Goal: Transaction & Acquisition: Purchase product/service

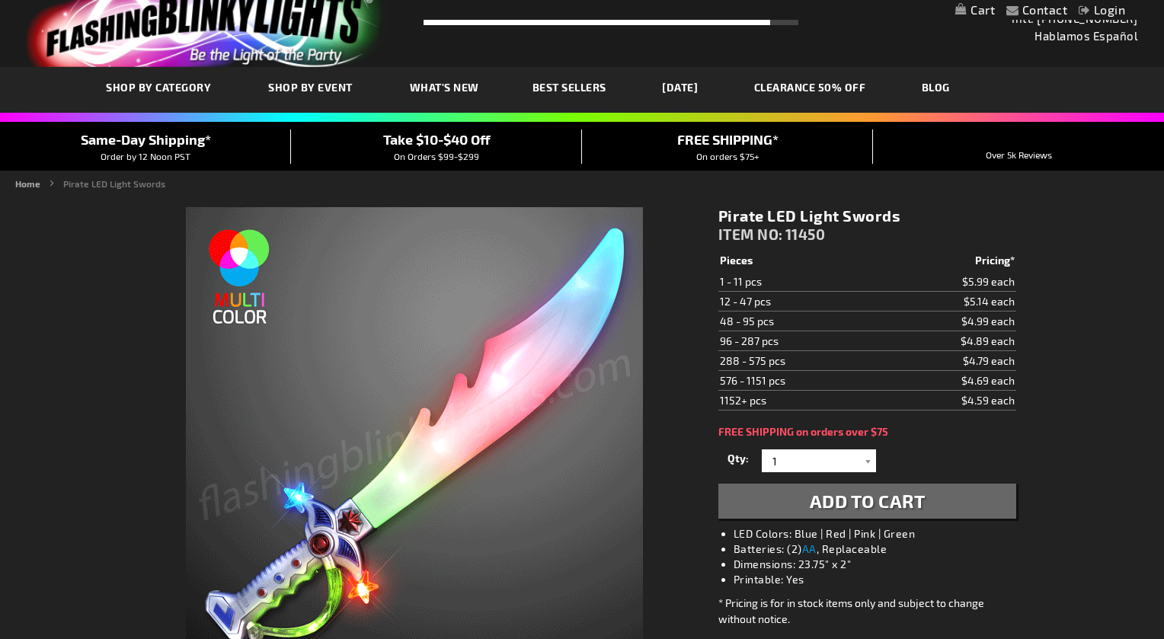
scroll to position [172, 0]
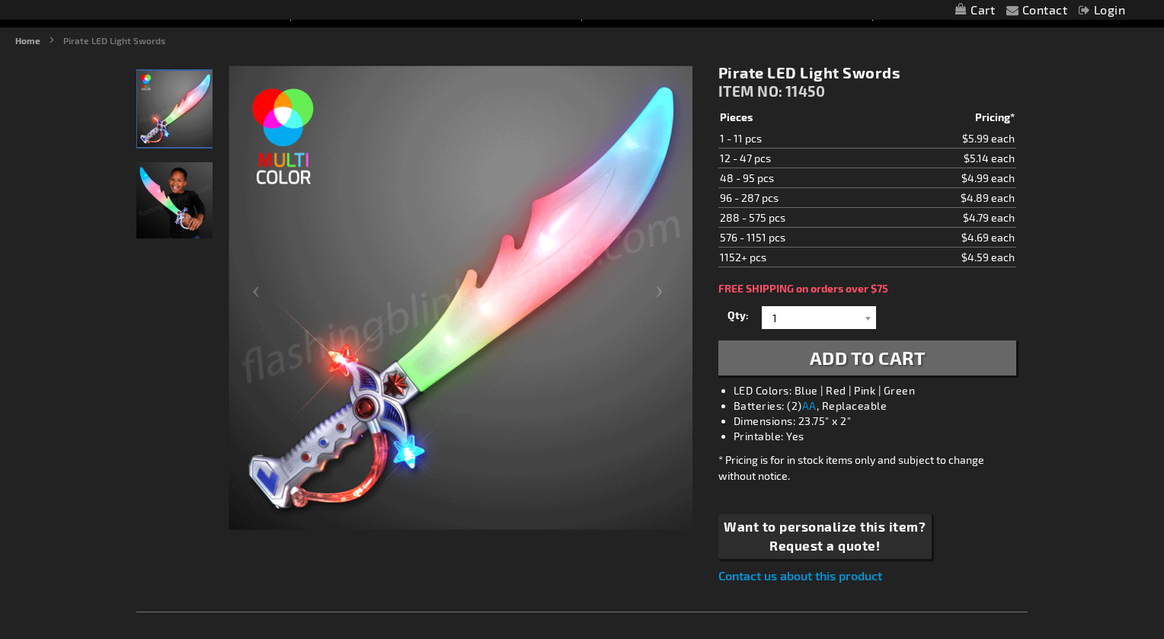
click at [178, 206] on img "Boy displaying Light Up Prince of Persia LED Toy Sword" at bounding box center [174, 200] width 76 height 76
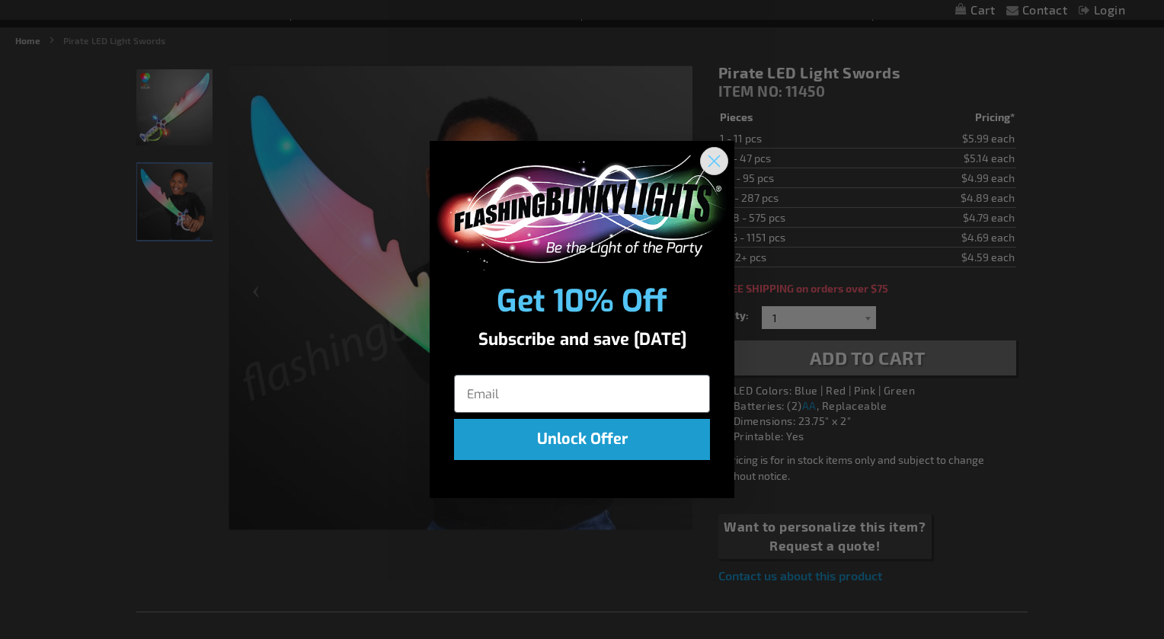
click at [716, 167] on circle "Close dialog" at bounding box center [714, 161] width 25 height 25
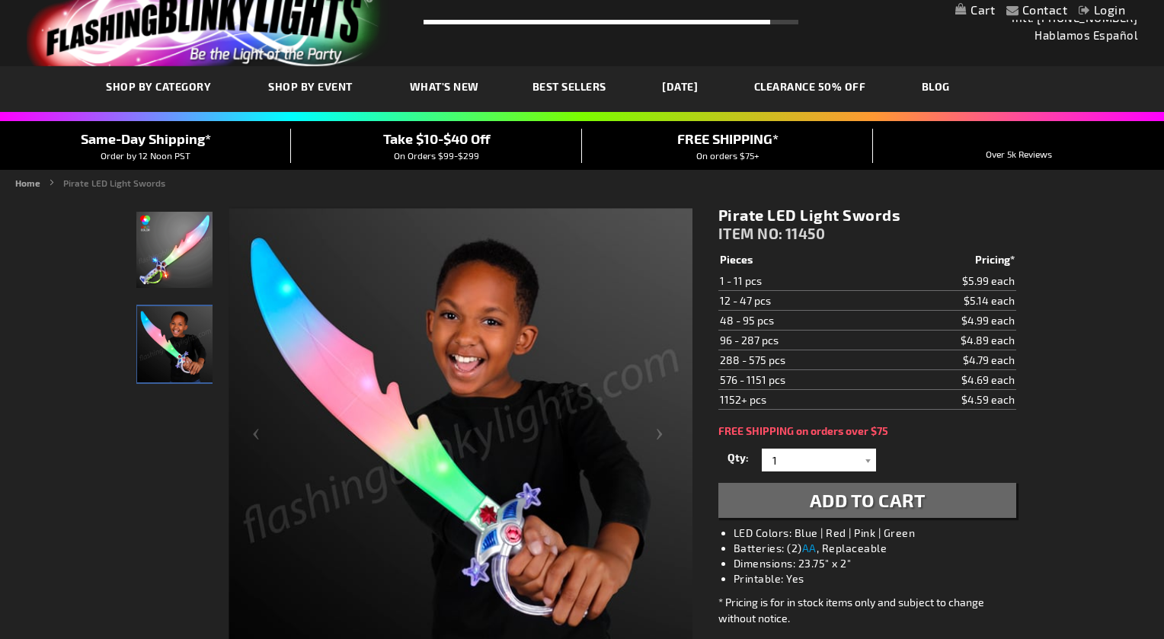
scroll to position [29, 0]
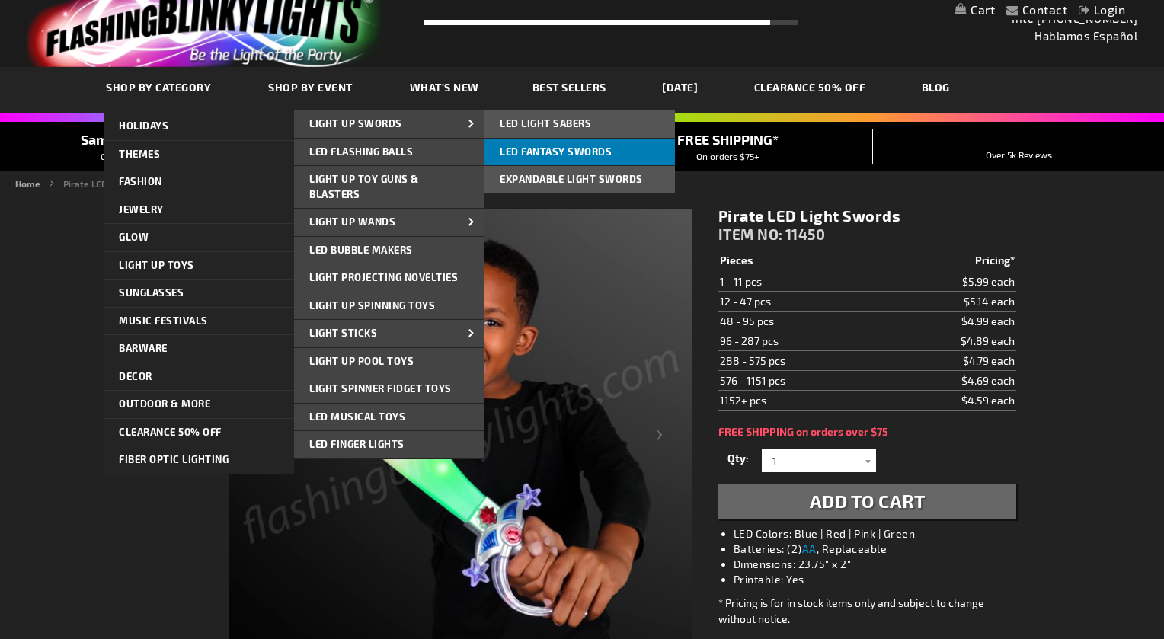
click at [504, 160] on link "LED Fantasy Swords" at bounding box center [580, 152] width 190 height 27
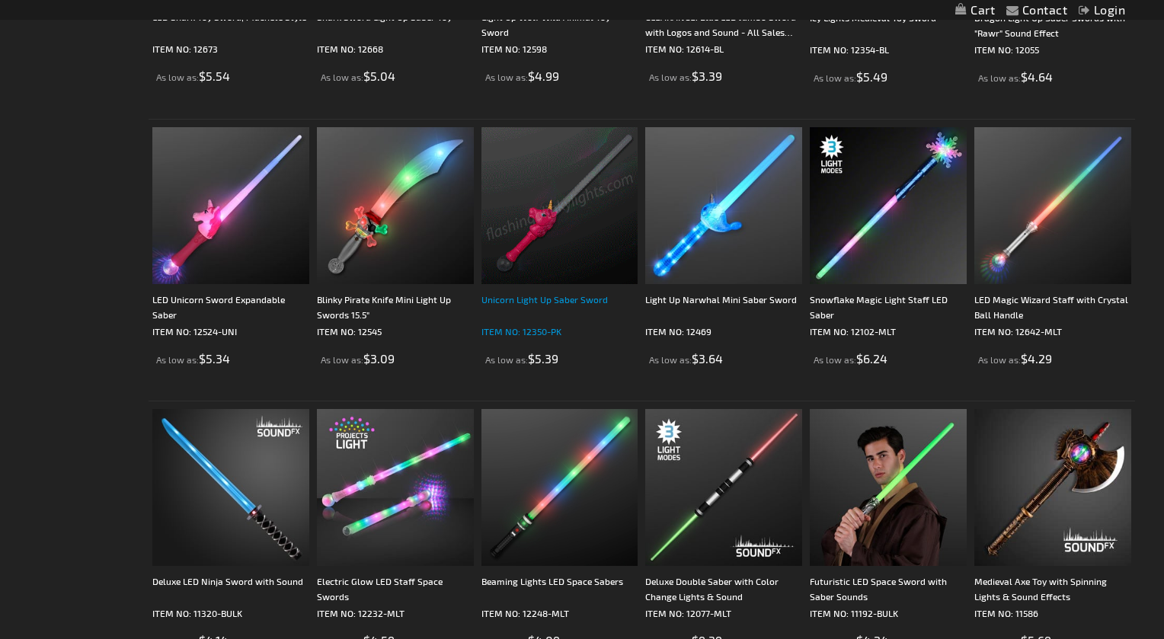
scroll to position [492, 0]
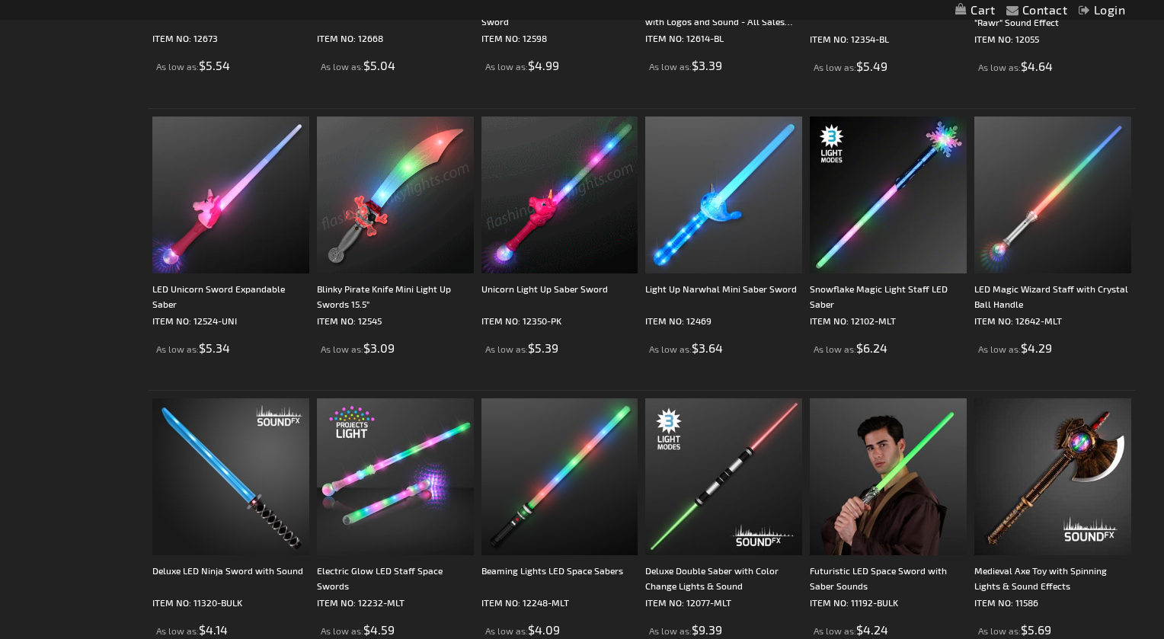
click at [374, 206] on img at bounding box center [395, 195] width 157 height 157
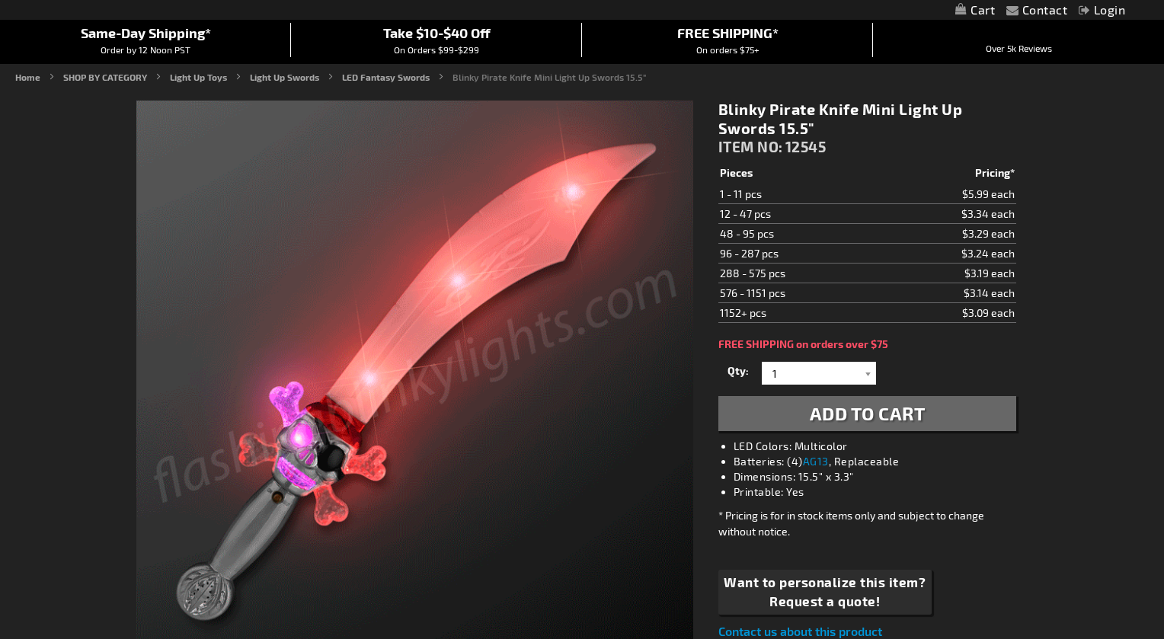
scroll to position [181, 0]
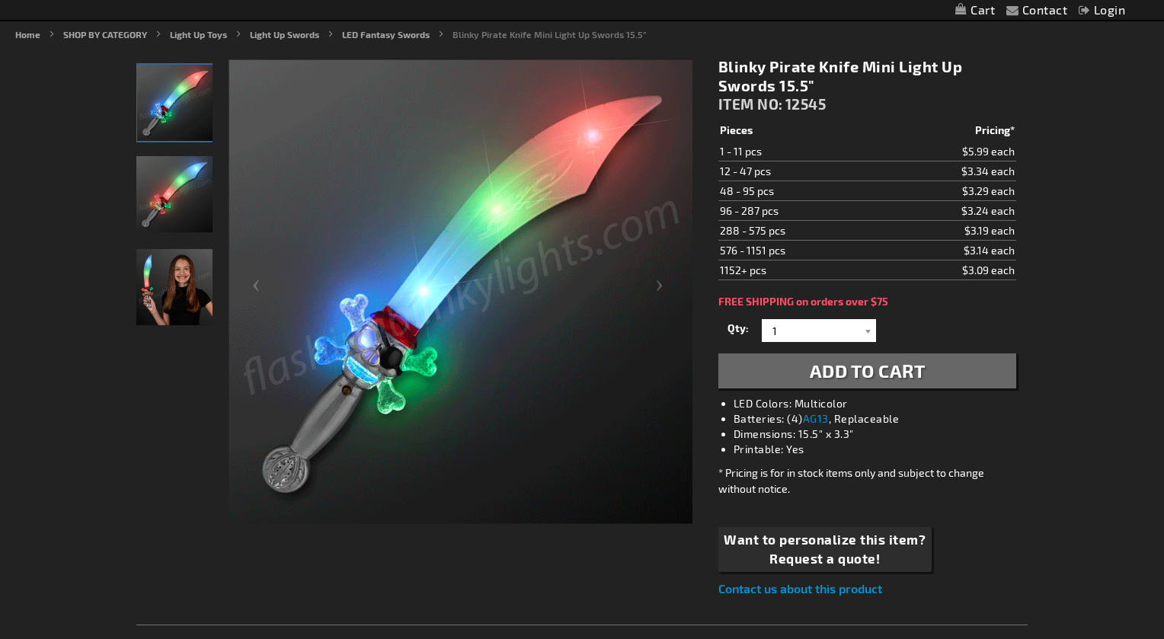
click at [152, 283] on img "Girl displaying Blinky Pirate Knife Mini Light Up Sword" at bounding box center [174, 287] width 76 height 76
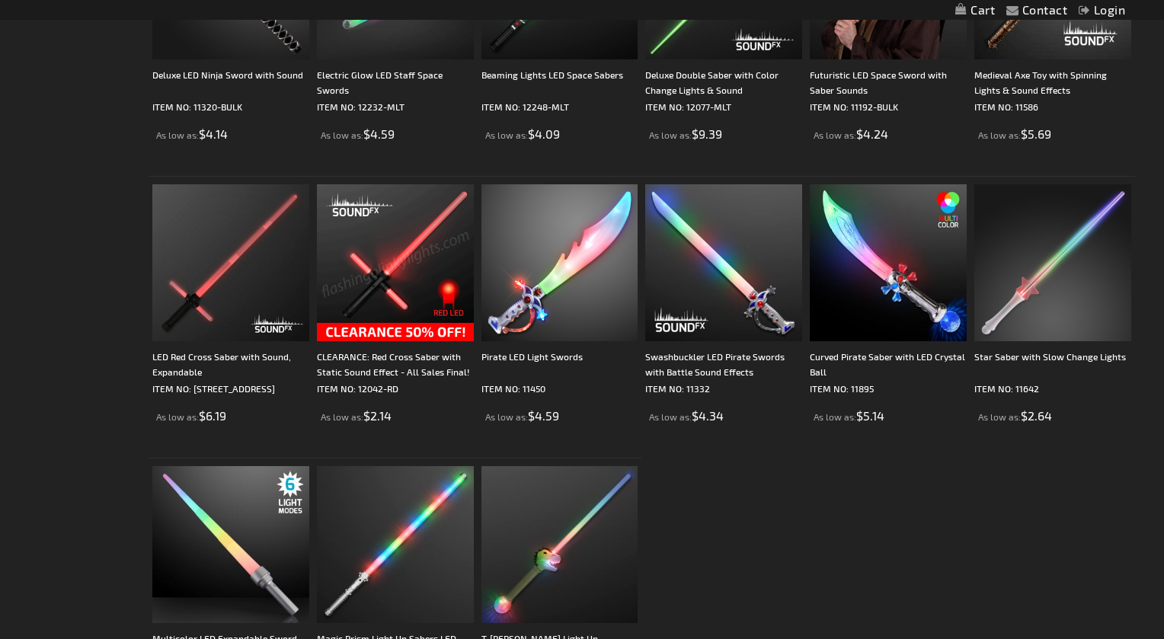
scroll to position [993, 0]
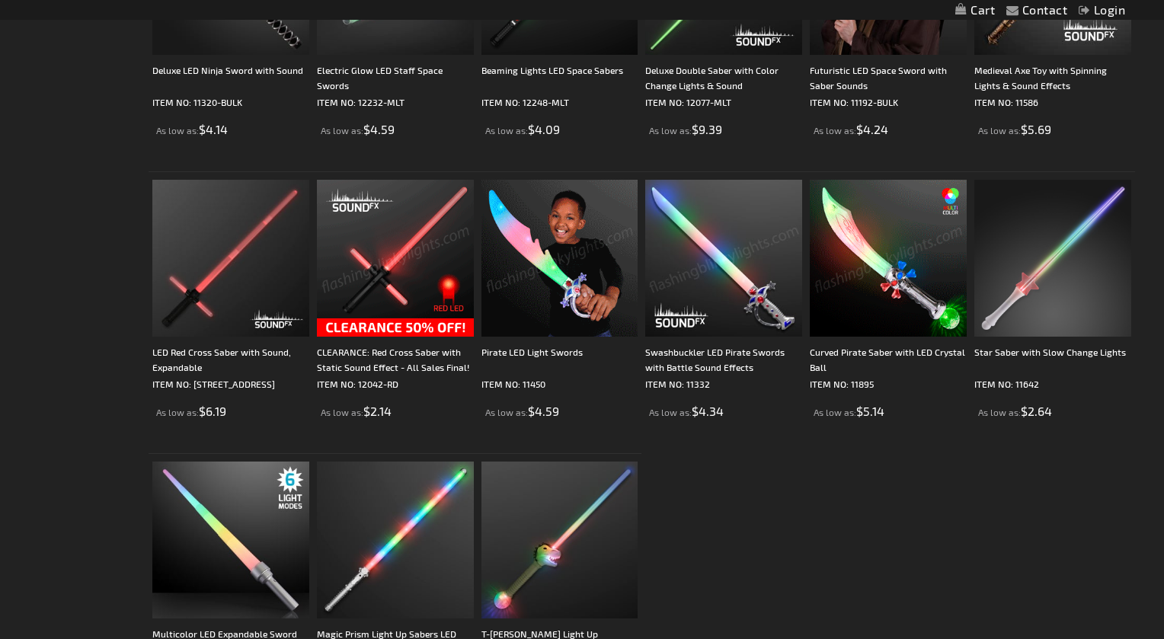
click at [865, 294] on img at bounding box center [888, 258] width 157 height 157
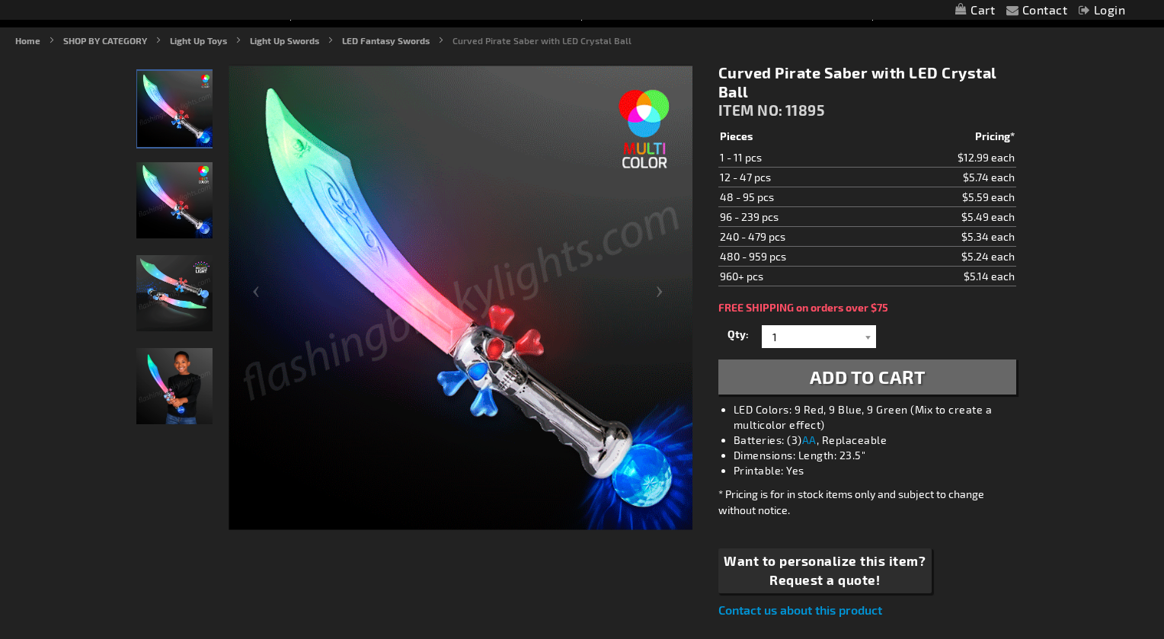
scroll to position [175, 0]
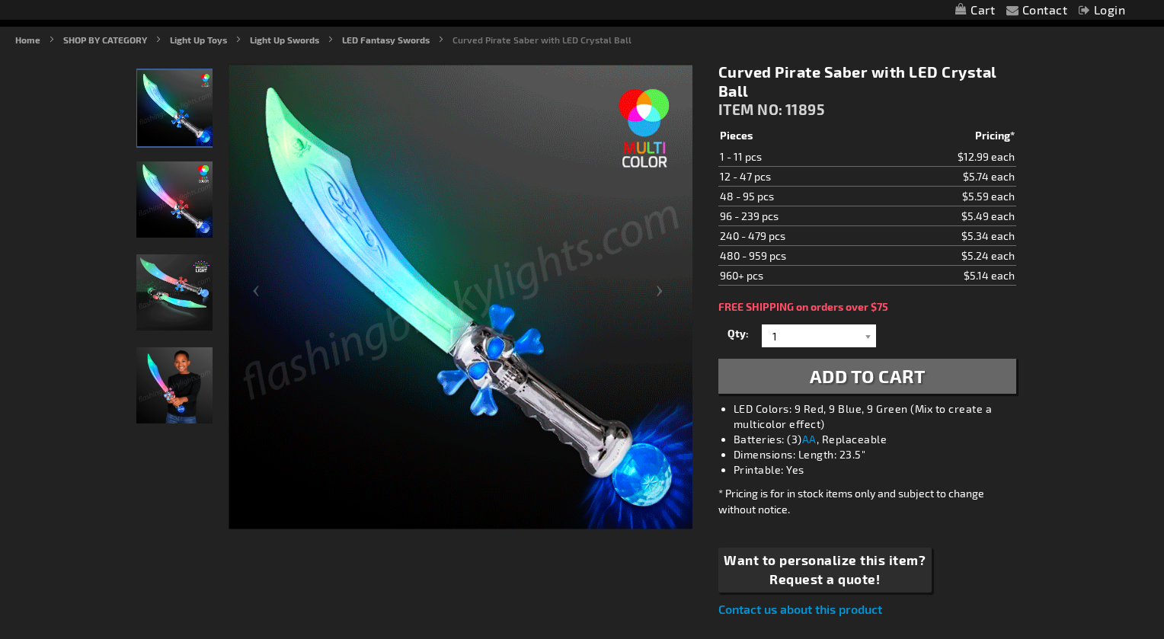
click at [141, 186] on img "Light Up Toy Pirate Sword LED Crystal Ball Base" at bounding box center [174, 200] width 76 height 76
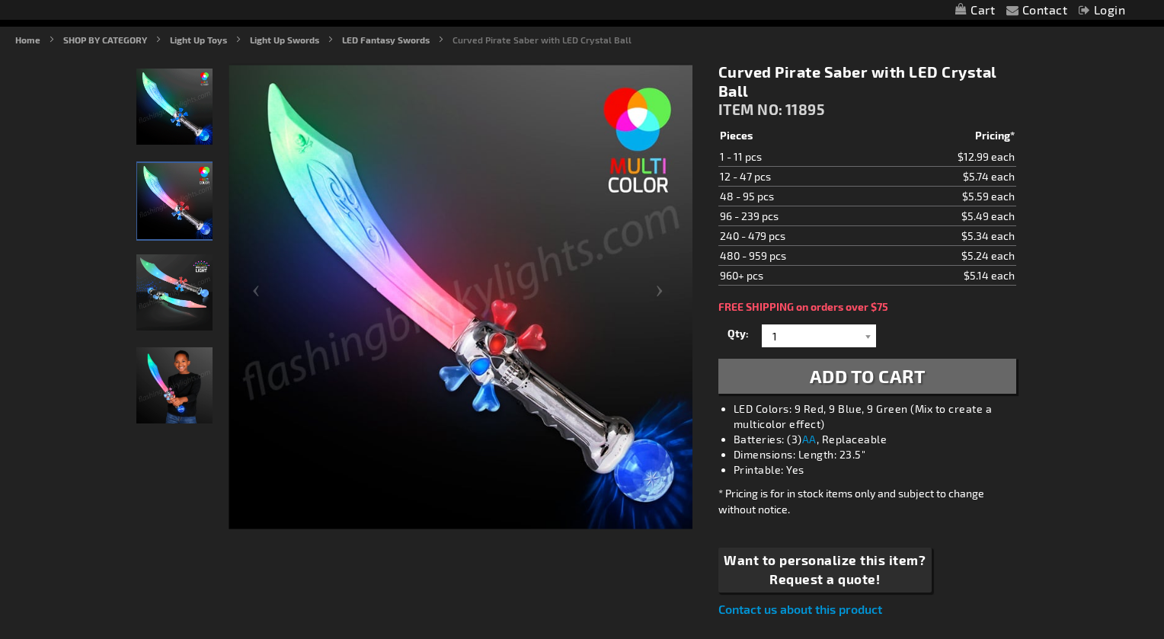
click at [149, 285] on img "Light Up Toy Pirate Sword LED Crystal Ball Base" at bounding box center [174, 292] width 76 height 76
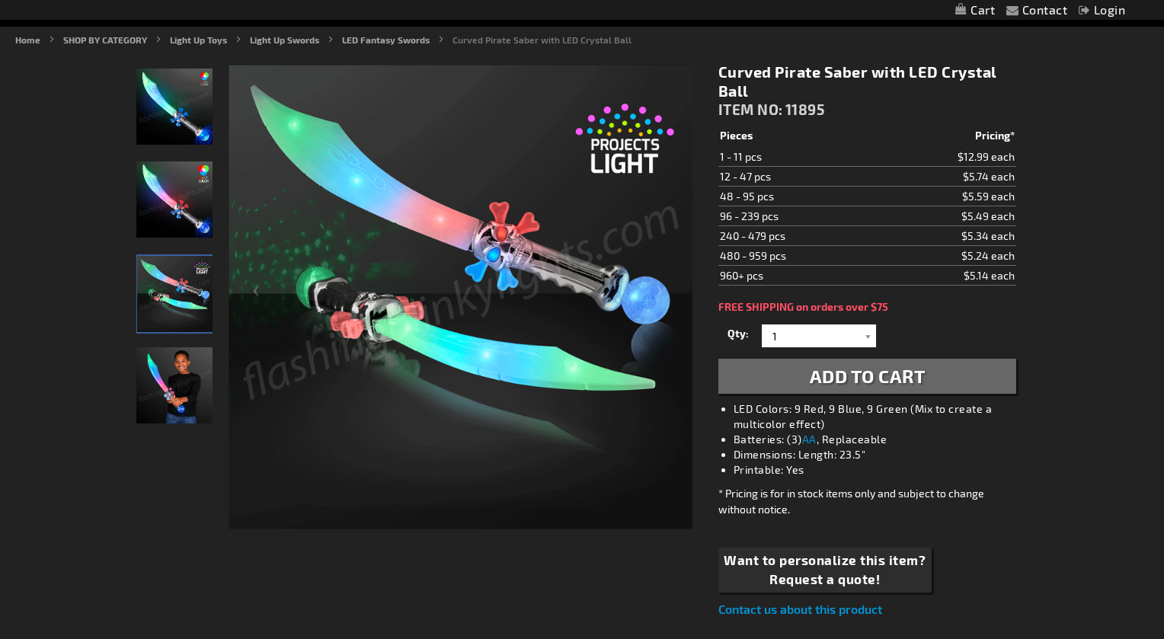
click at [165, 377] on img "Boy displaying Light Up Toy Pirate Sword LED Crystal Ball Base" at bounding box center [174, 385] width 76 height 76
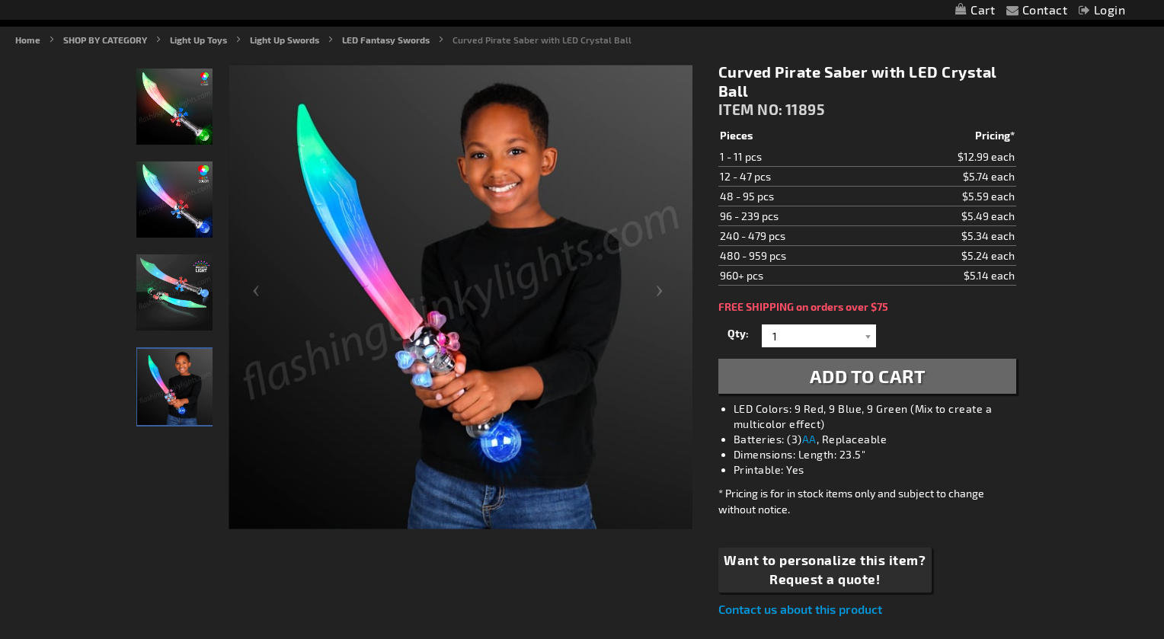
click at [149, 113] on img "Light Up Toy Pirate Sword LED Crystal Ball Base" at bounding box center [174, 107] width 76 height 76
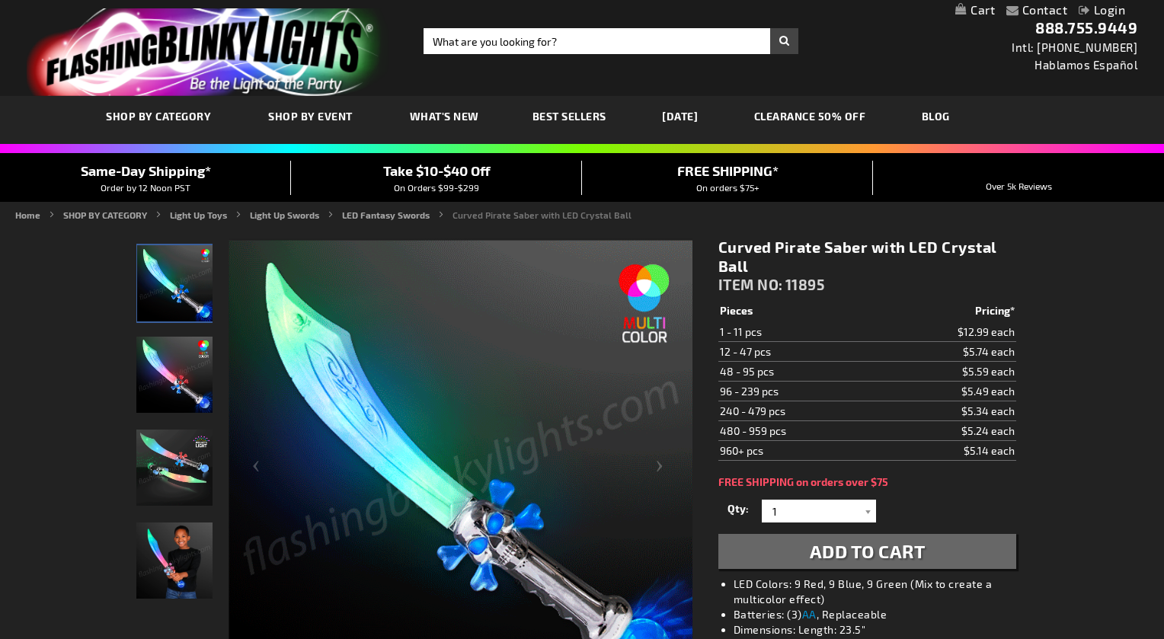
scroll to position [0, 0]
